Goal: Task Accomplishment & Management: Manage account settings

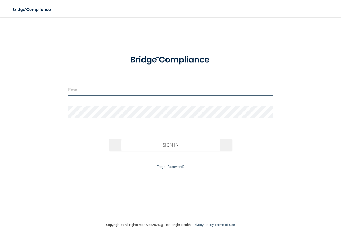
type input "admin@hartolson.com"
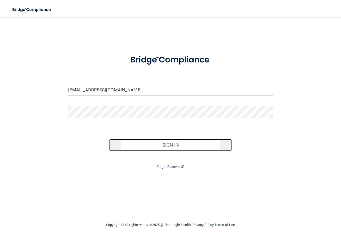
click at [160, 142] on button "Sign In" at bounding box center [170, 145] width 123 height 12
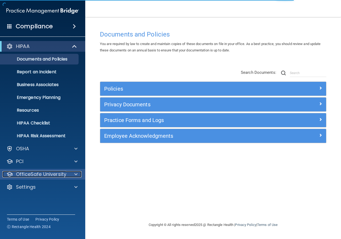
click at [62, 171] on p "OfficeSafe University" at bounding box center [41, 174] width 50 height 6
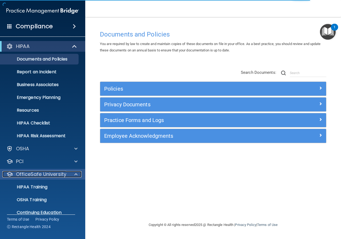
scroll to position [20, 0]
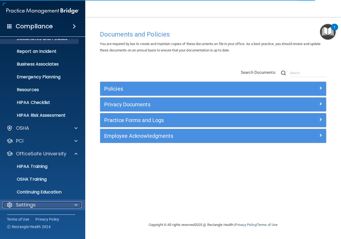
click at [43, 202] on div "Settings" at bounding box center [35, 204] width 66 height 6
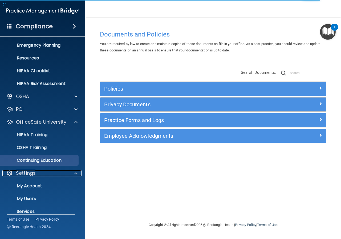
scroll to position [72, 0]
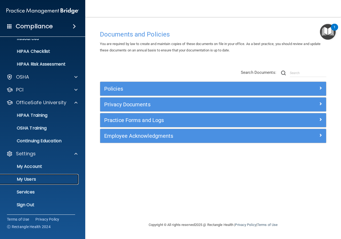
click at [33, 179] on p "My Users" at bounding box center [39, 178] width 73 height 5
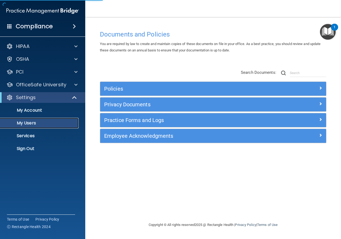
select select "20"
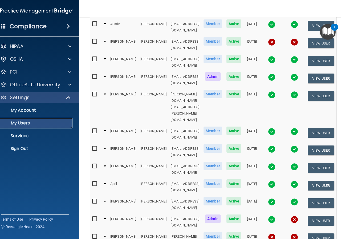
scroll to position [160, 0]
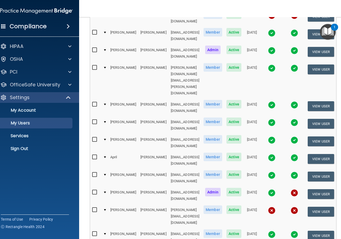
click at [92, 231] on input "checkbox" at bounding box center [95, 233] width 6 height 4
checkbox input "true"
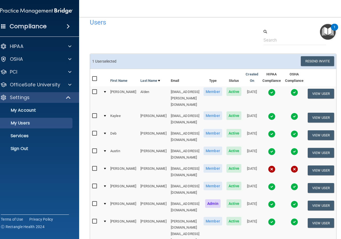
scroll to position [0, 0]
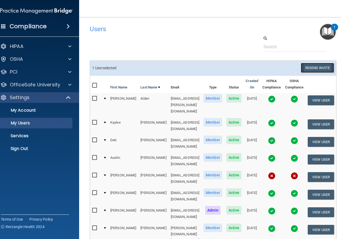
click at [315, 67] on button "Resend Invite" at bounding box center [316, 68] width 33 height 10
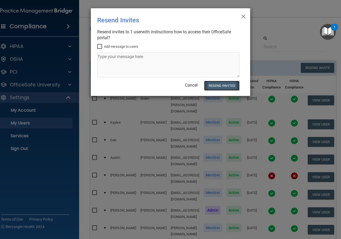
drag, startPoint x: 220, startPoint y: 84, endPoint x: 217, endPoint y: 82, distance: 3.7
click at [218, 83] on button "Resend Invites" at bounding box center [221, 86] width 35 height 10
